Goal: Check status: Check status

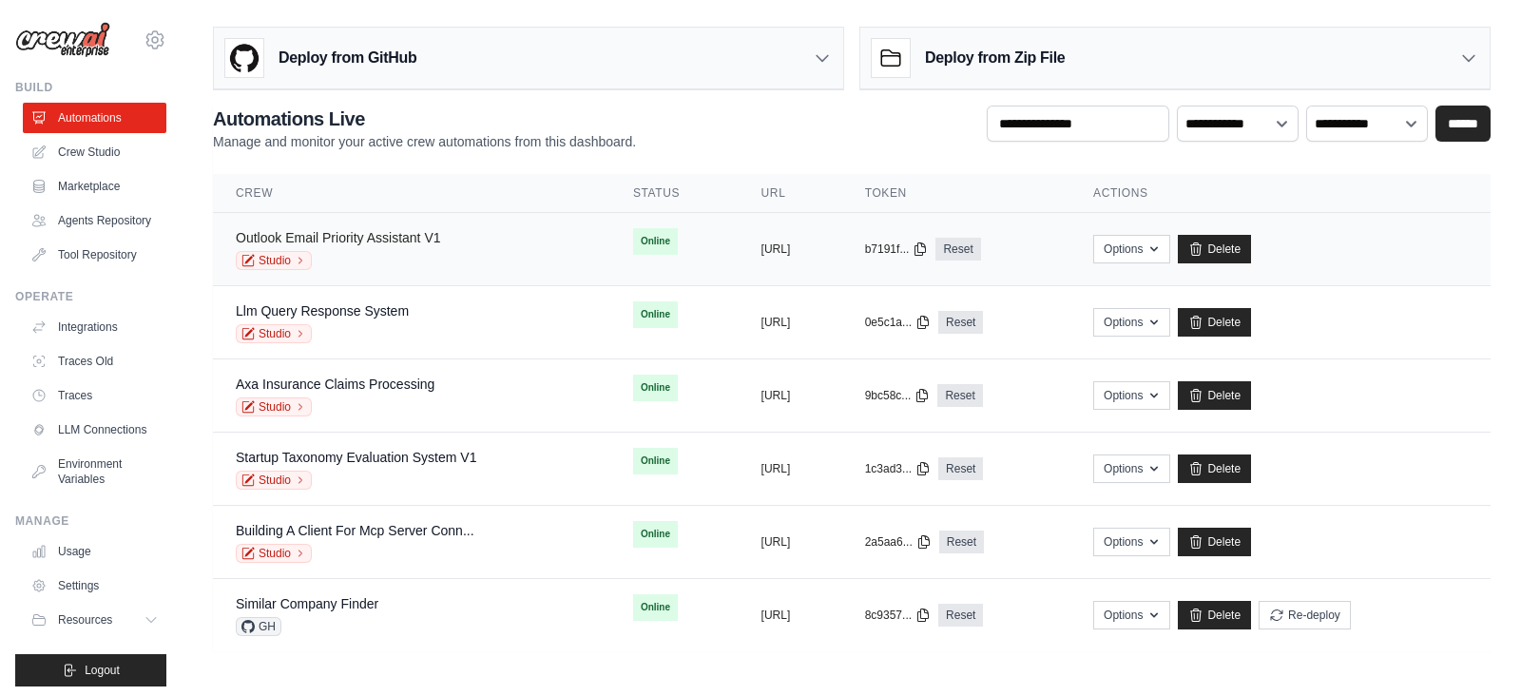
click at [421, 235] on link "Outlook Email Priority Assistant V1" at bounding box center [338, 237] width 205 height 15
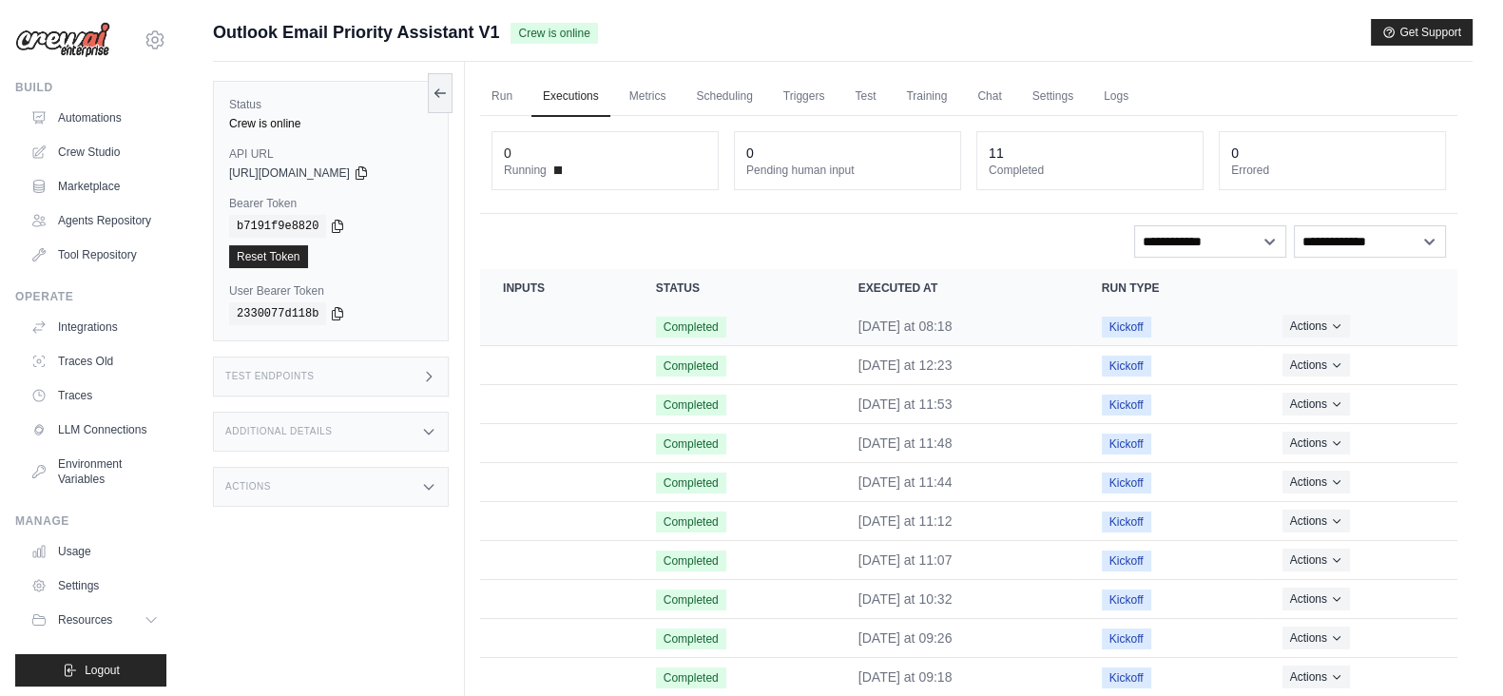
click at [661, 330] on span "Completed" at bounding box center [691, 327] width 70 height 21
click at [1339, 324] on icon "Actions for execution" at bounding box center [1336, 324] width 11 height 11
click at [1346, 360] on link "View Details" at bounding box center [1374, 360] width 122 height 30
click at [1312, 365] on button "Actions" at bounding box center [1317, 364] width 68 height 23
click at [1354, 400] on link "View Details" at bounding box center [1374, 399] width 122 height 30
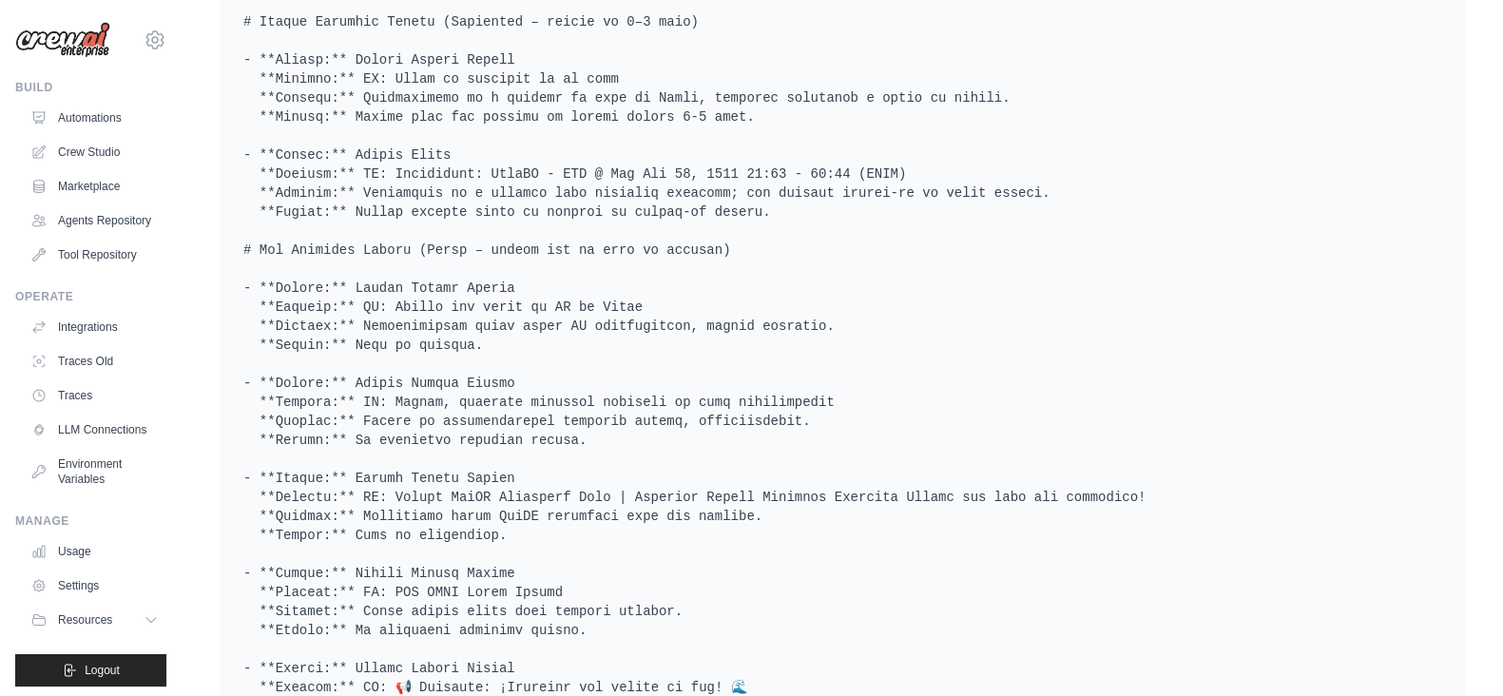
scroll to position [1341, 0]
